Goal: Ask a question

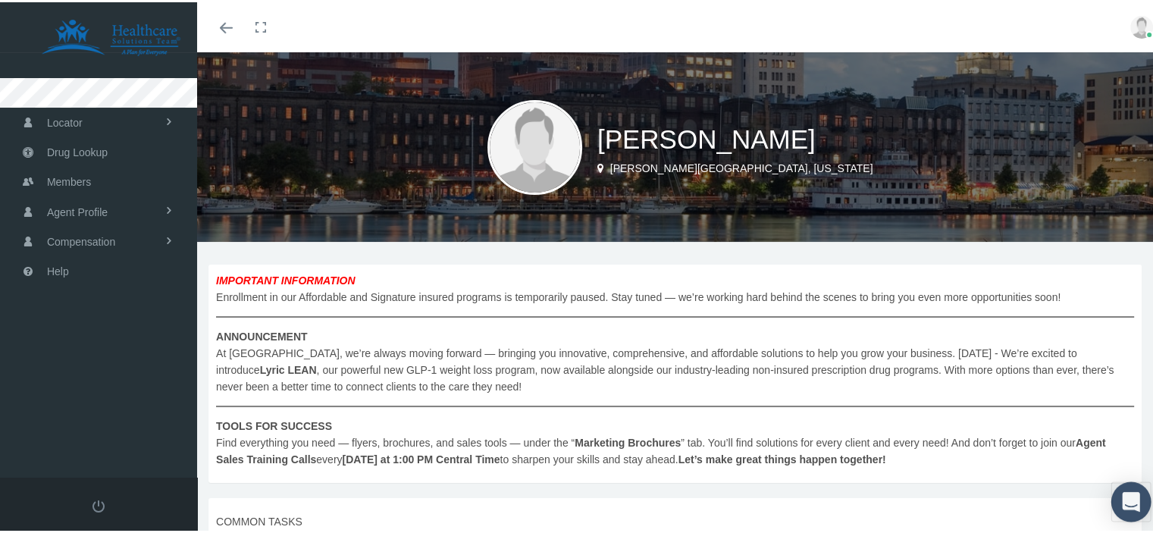
click at [1114, 508] on div "Open Intercom Messenger" at bounding box center [1131, 500] width 40 height 40
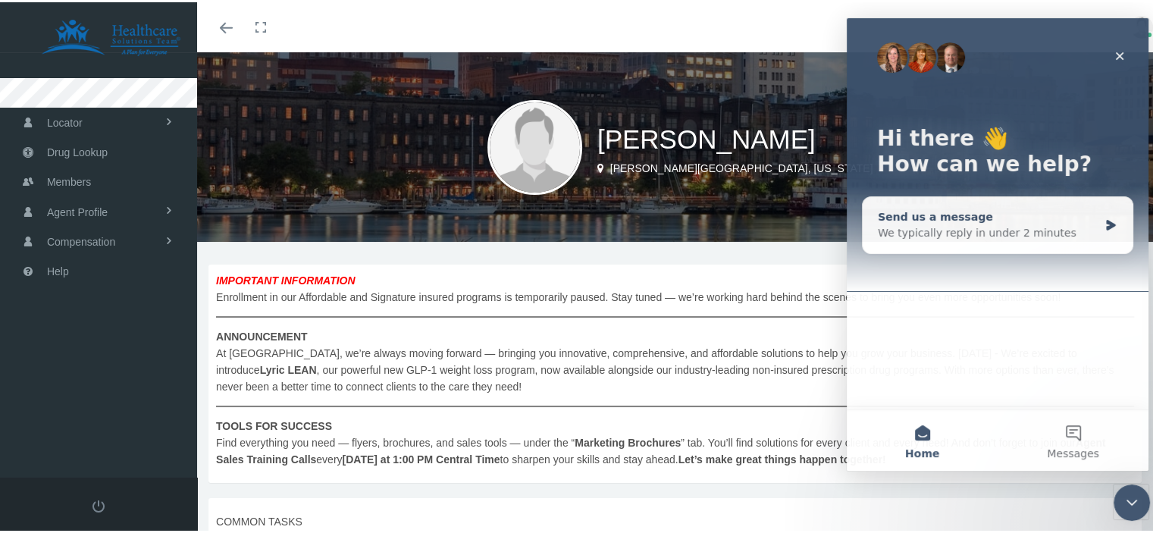
click at [979, 225] on div "We typically reply in under 2 minutes" at bounding box center [988, 233] width 221 height 16
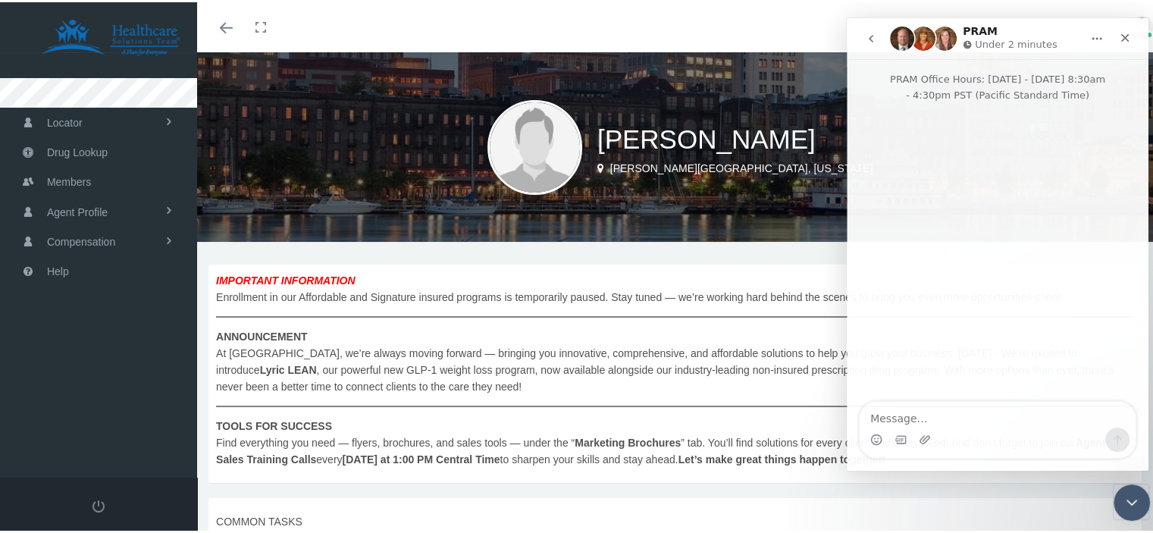
click at [983, 352] on div "Intercom messenger" at bounding box center [998, 253] width 302 height 300
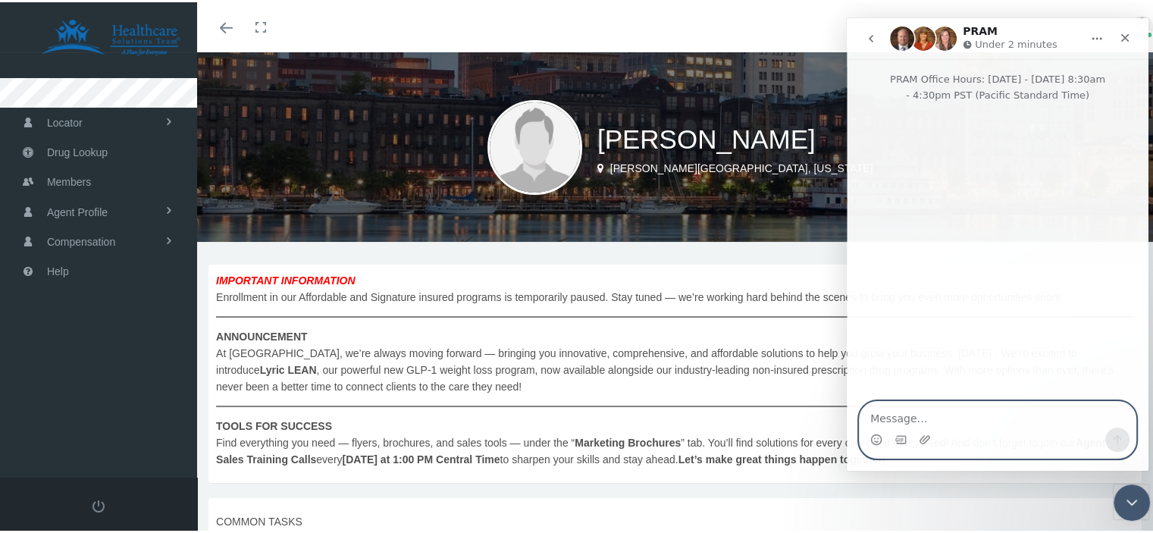
click at [884, 422] on textarea "Message…" at bounding box center [998, 415] width 276 height 26
type textarea "Hello I have a question about epi pens"
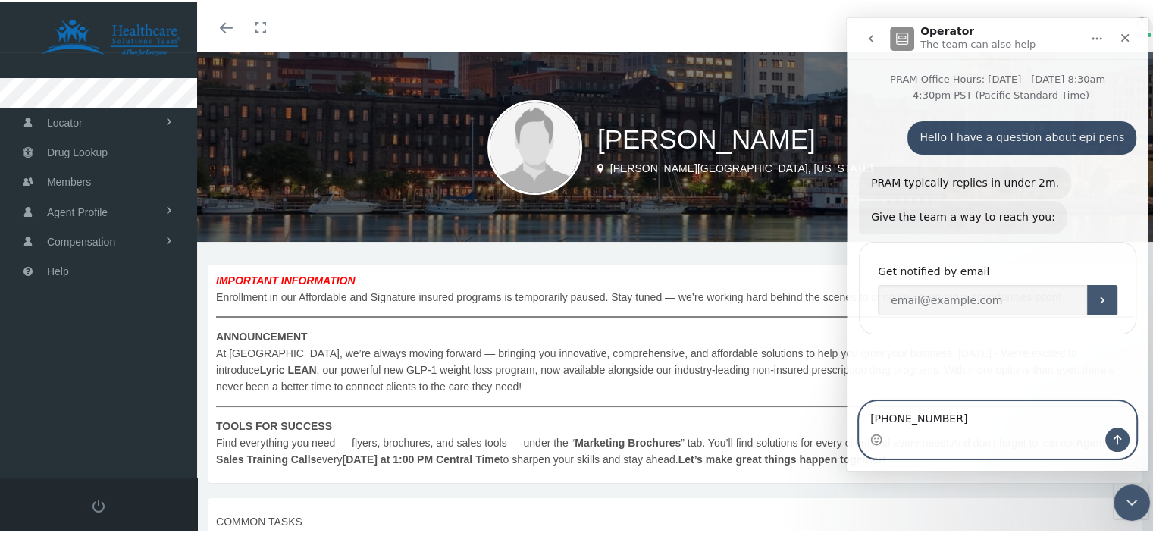
type textarea "770-355-6662"
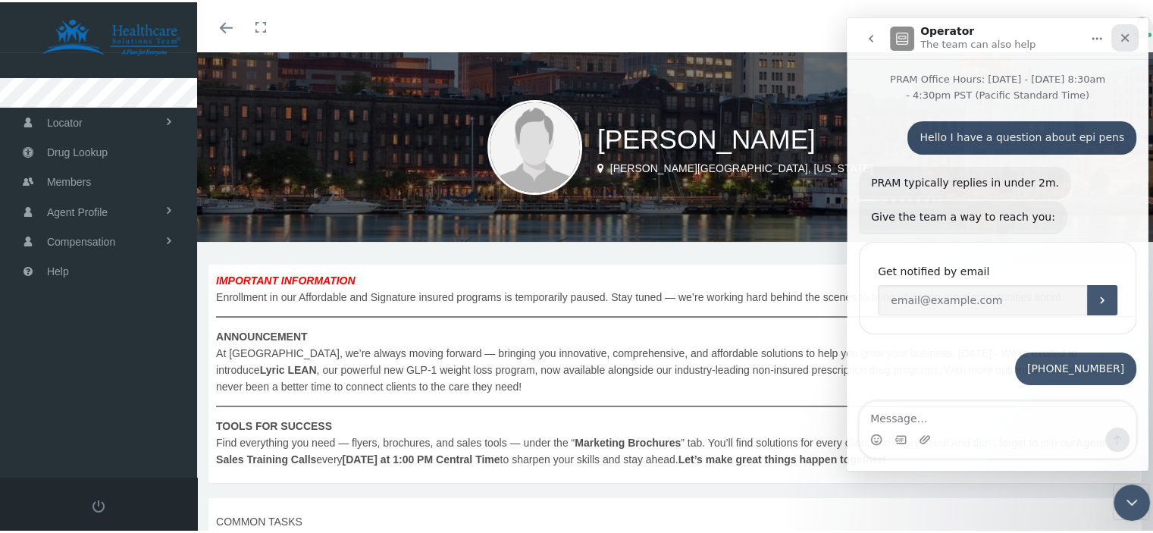
click at [1124, 34] on icon "Close" at bounding box center [1125, 38] width 12 height 12
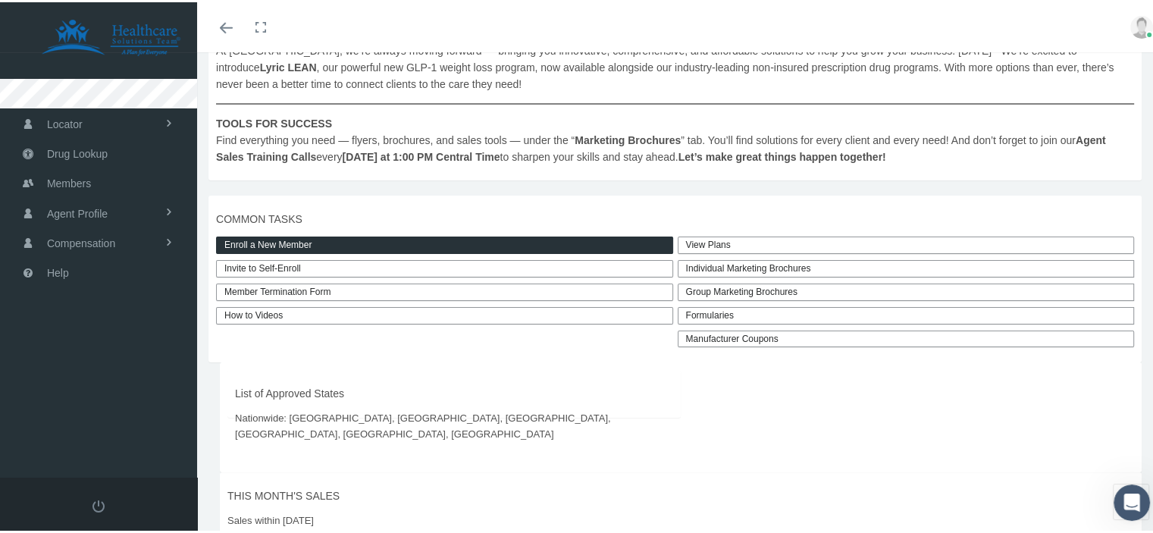
scroll to position [379, 0]
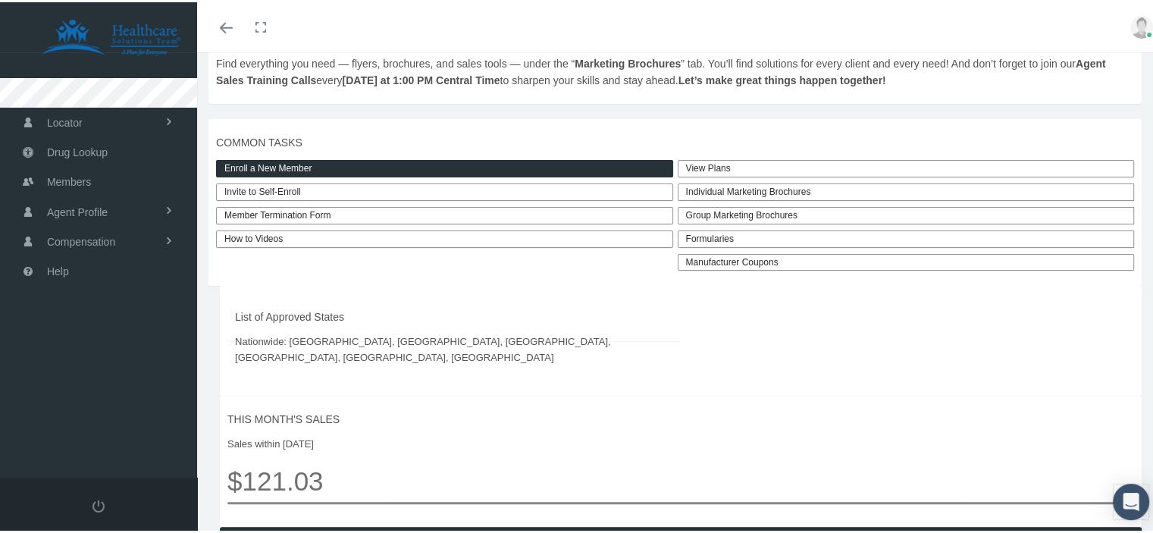
scroll to position [455, 0]
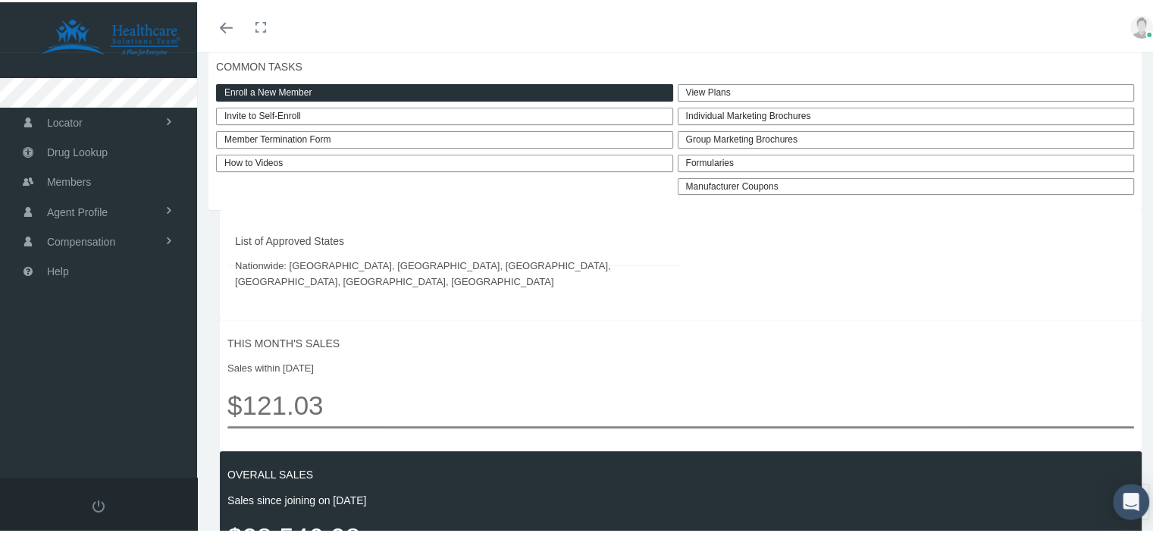
click at [735, 90] on link "View Plans" at bounding box center [906, 90] width 457 height 17
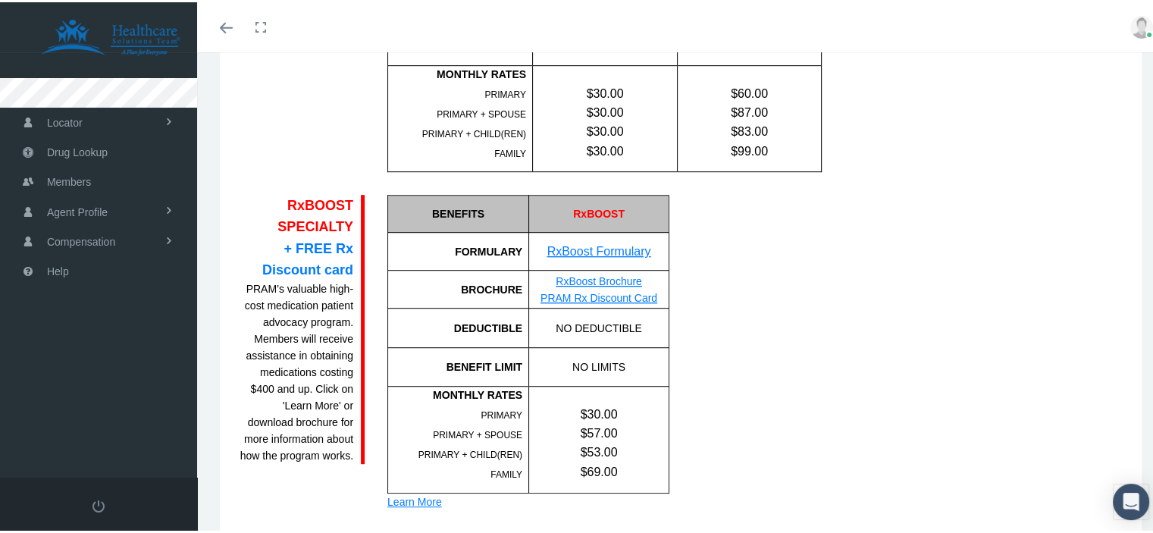
scroll to position [851, 0]
